Goal: Information Seeking & Learning: Check status

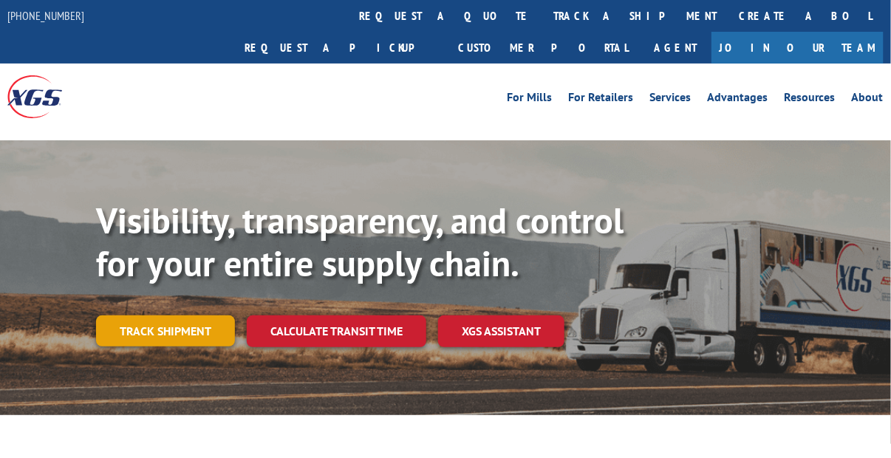
click at [181, 316] on link "Track shipment" at bounding box center [165, 331] width 139 height 31
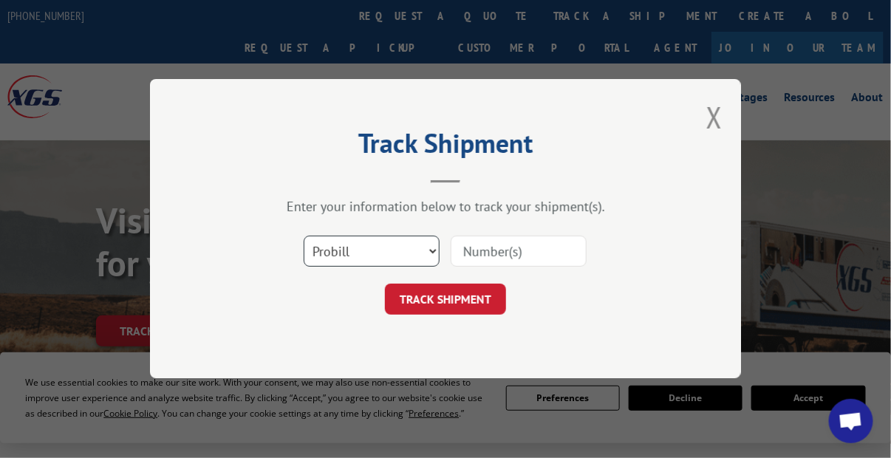
click at [338, 248] on select "Select category... Probill BOL PO" at bounding box center [372, 252] width 136 height 31
select select "bol"
click at [304, 237] on select "Select category... Probill BOL PO" at bounding box center [372, 252] width 136 height 31
click at [491, 259] on input at bounding box center [519, 252] width 136 height 31
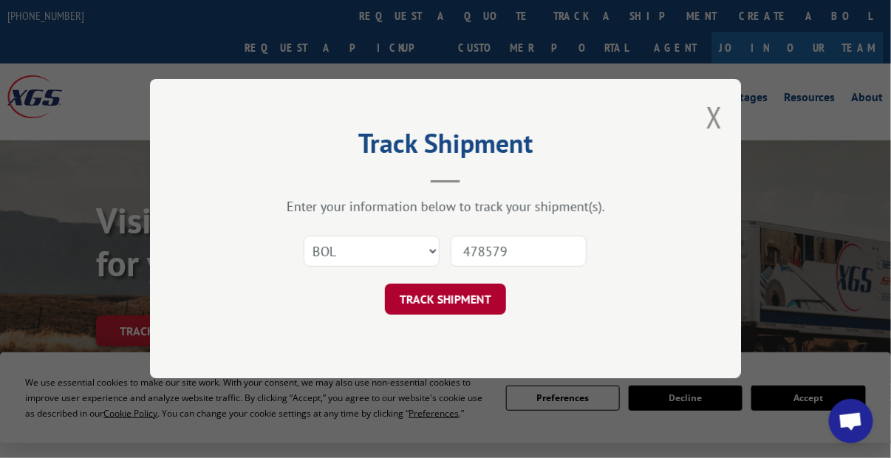
type input "478579"
click at [440, 302] on button "TRACK SHIPMENT" at bounding box center [445, 300] width 121 height 31
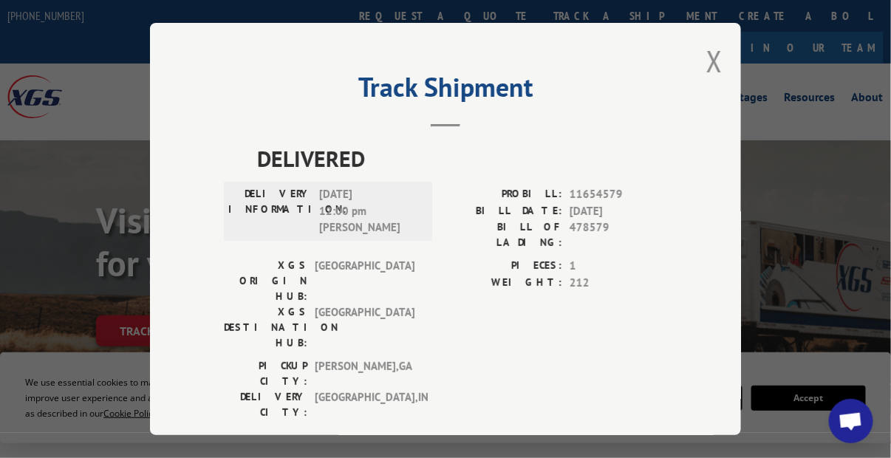
click at [86, 47] on div "Track Shipment DELIVERED DELIVERY INFORMATION: [DATE] 12:00 pm [PERSON_NAME]: 1…" at bounding box center [445, 229] width 891 height 458
click at [710, 56] on button "Close modal" at bounding box center [715, 60] width 16 height 39
